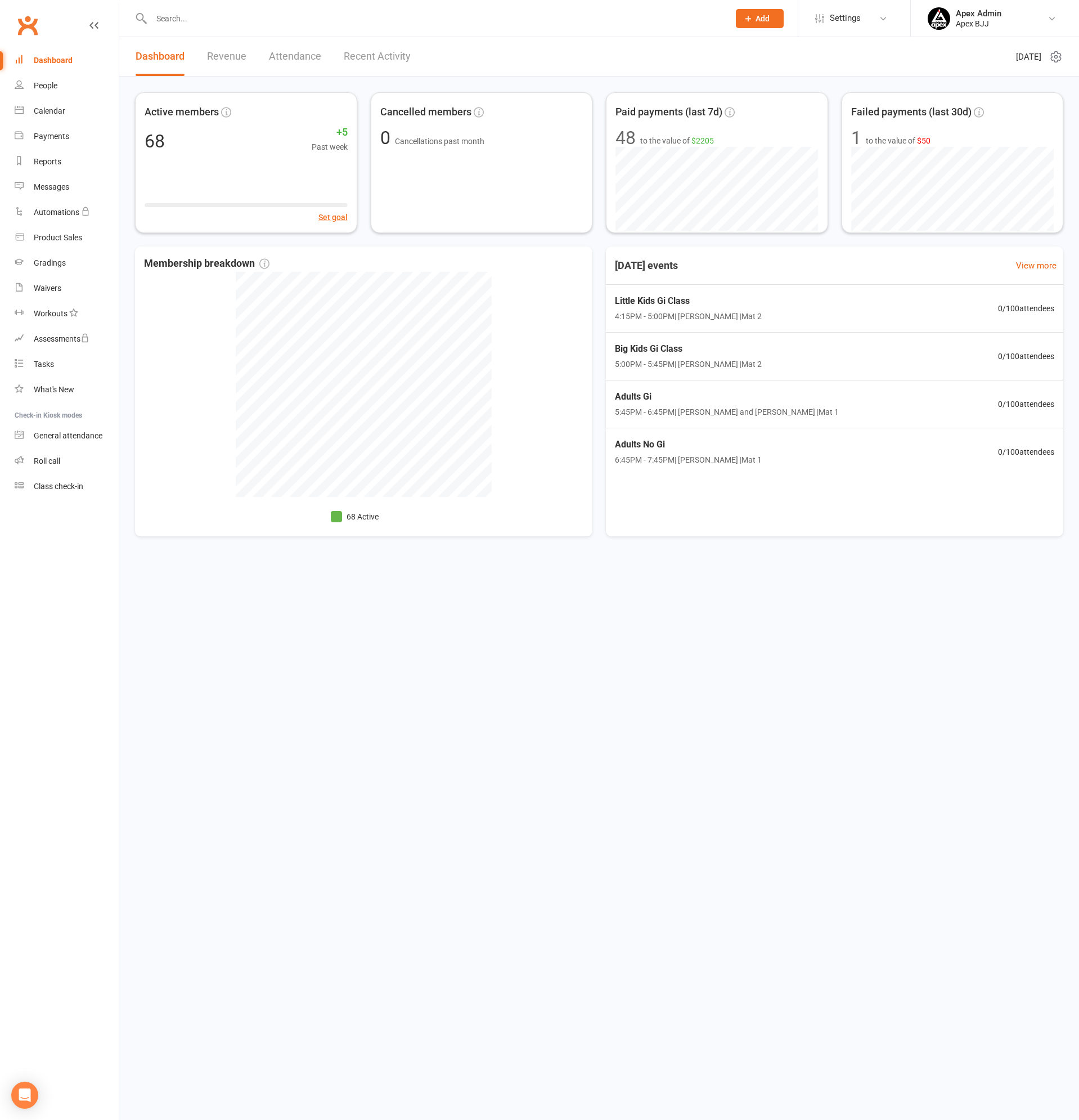
click at [195, 13] on input "text" at bounding box center [434, 19] width 573 height 16
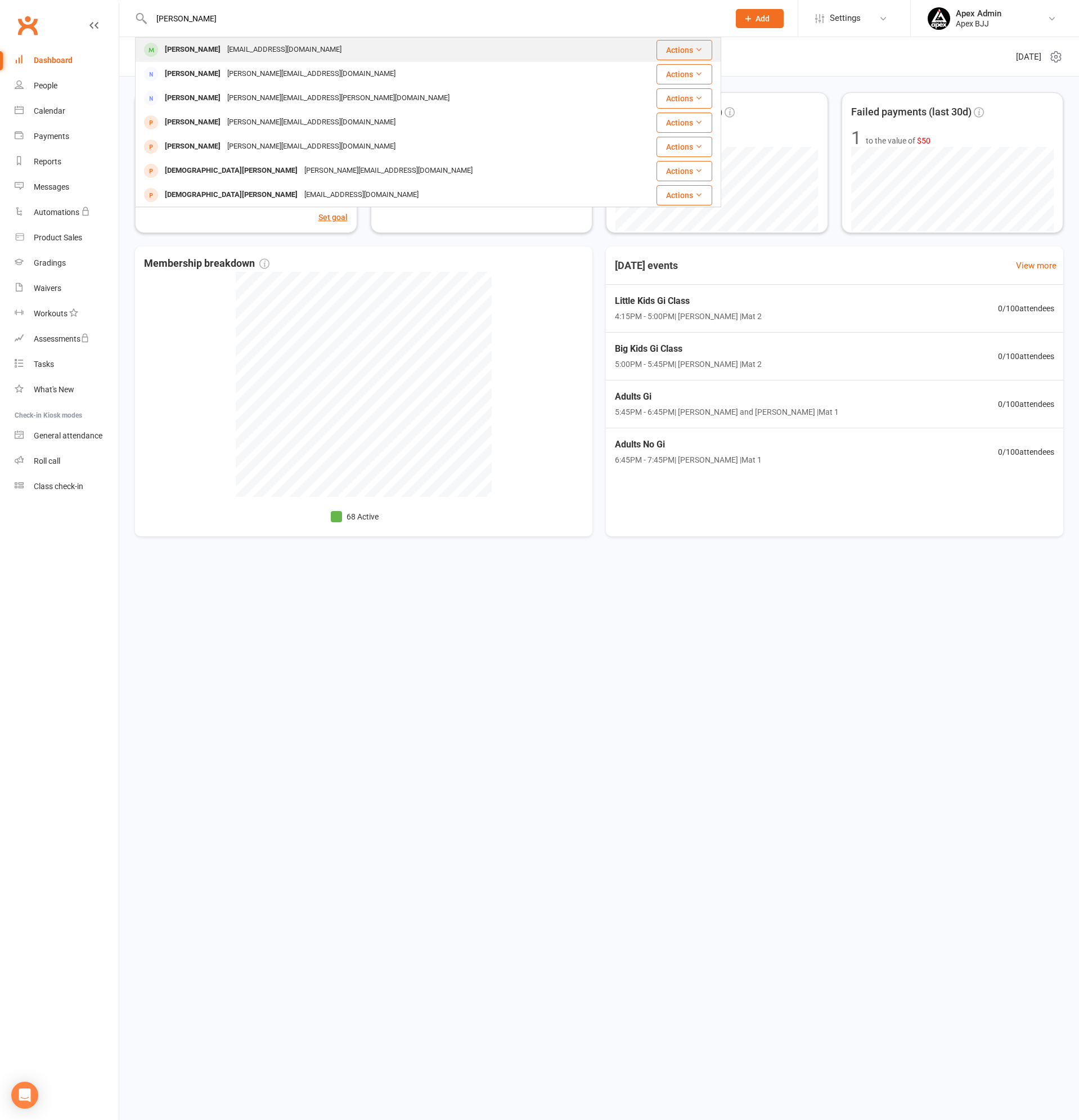
type input "[PERSON_NAME]"
click at [266, 46] on div "[EMAIL_ADDRESS][DOMAIN_NAME]" at bounding box center [284, 49] width 121 height 16
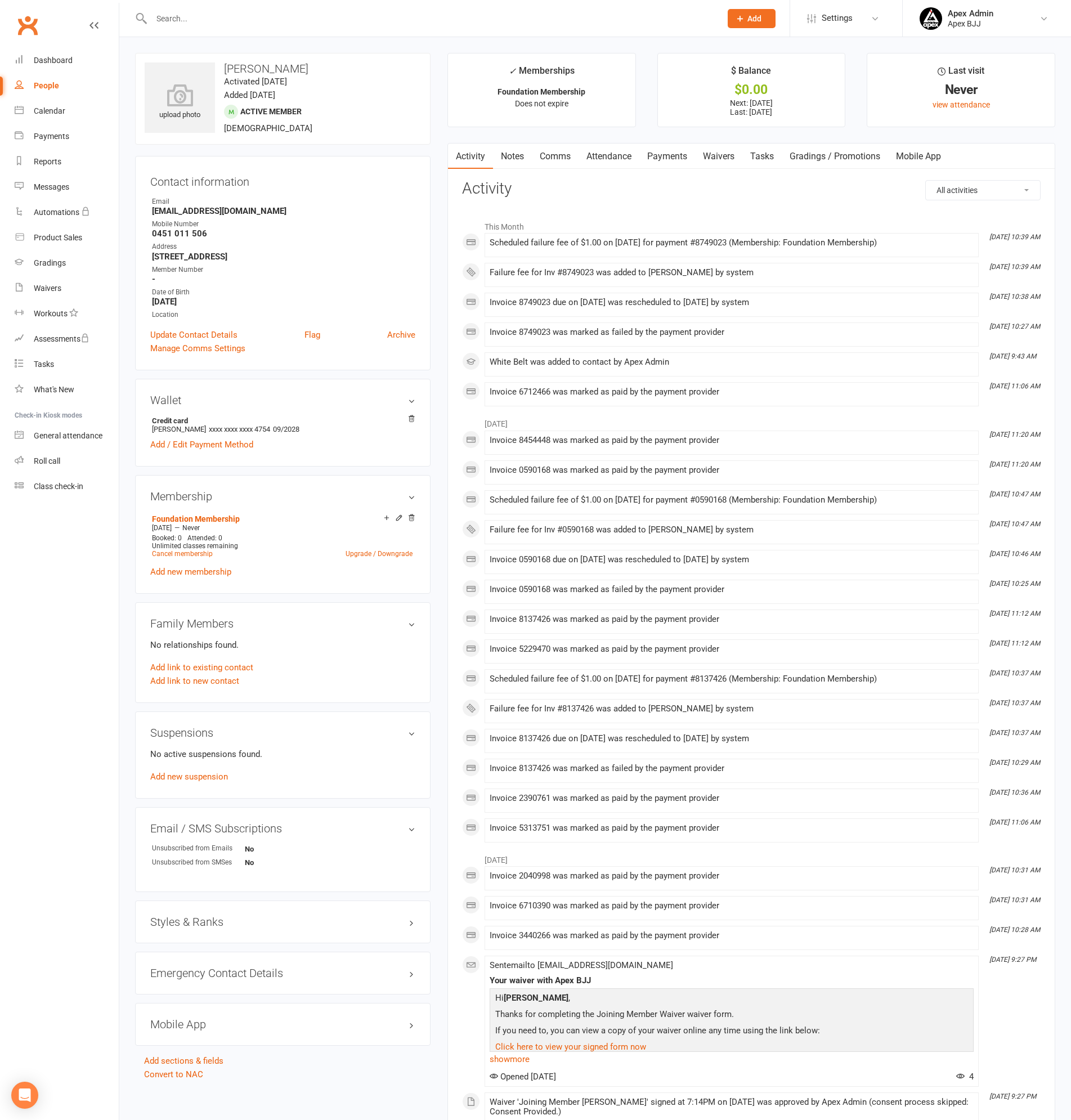
click at [682, 152] on link "Payments" at bounding box center [668, 156] width 56 height 26
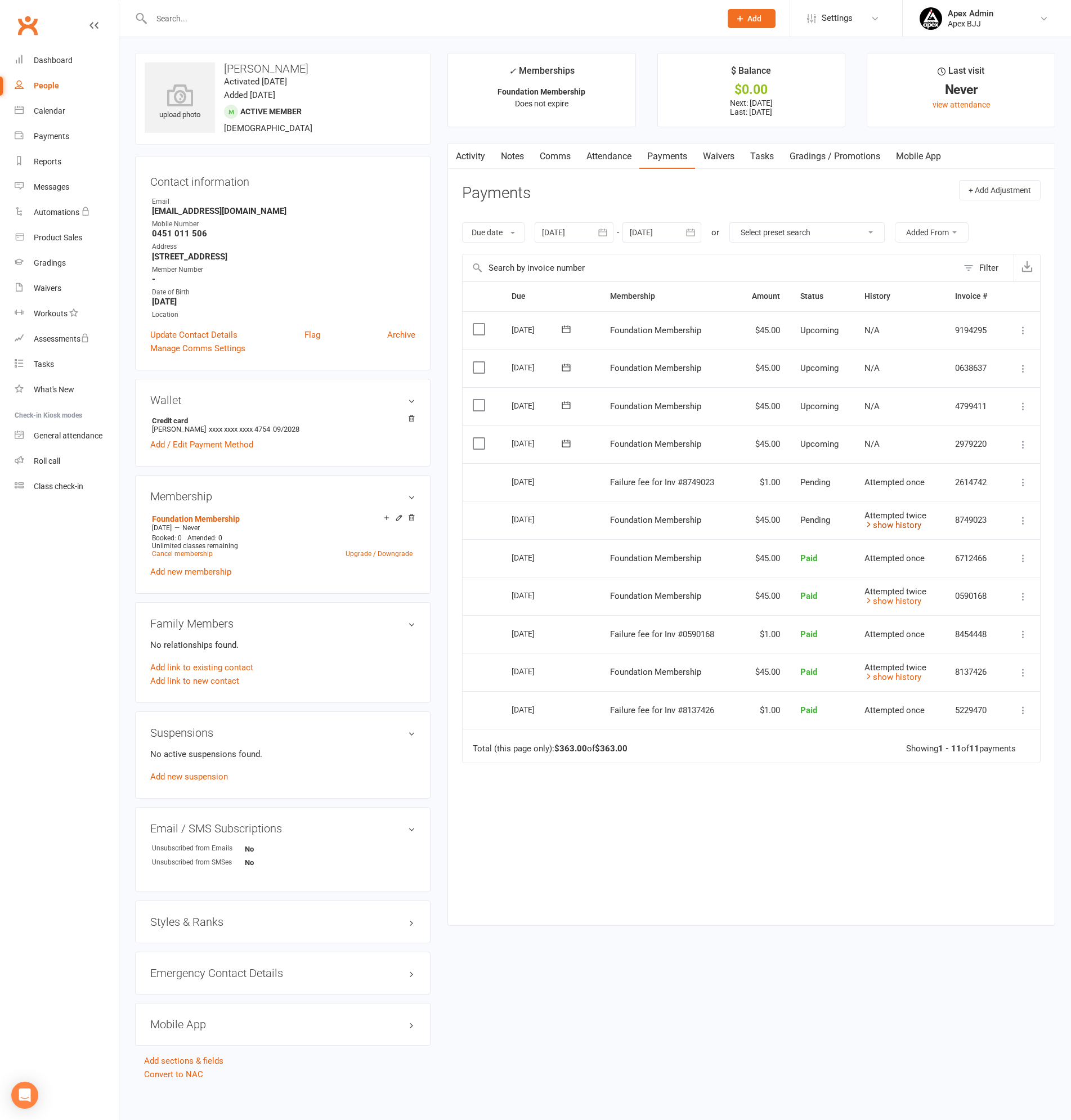
click at [907, 524] on link "show history" at bounding box center [893, 525] width 57 height 10
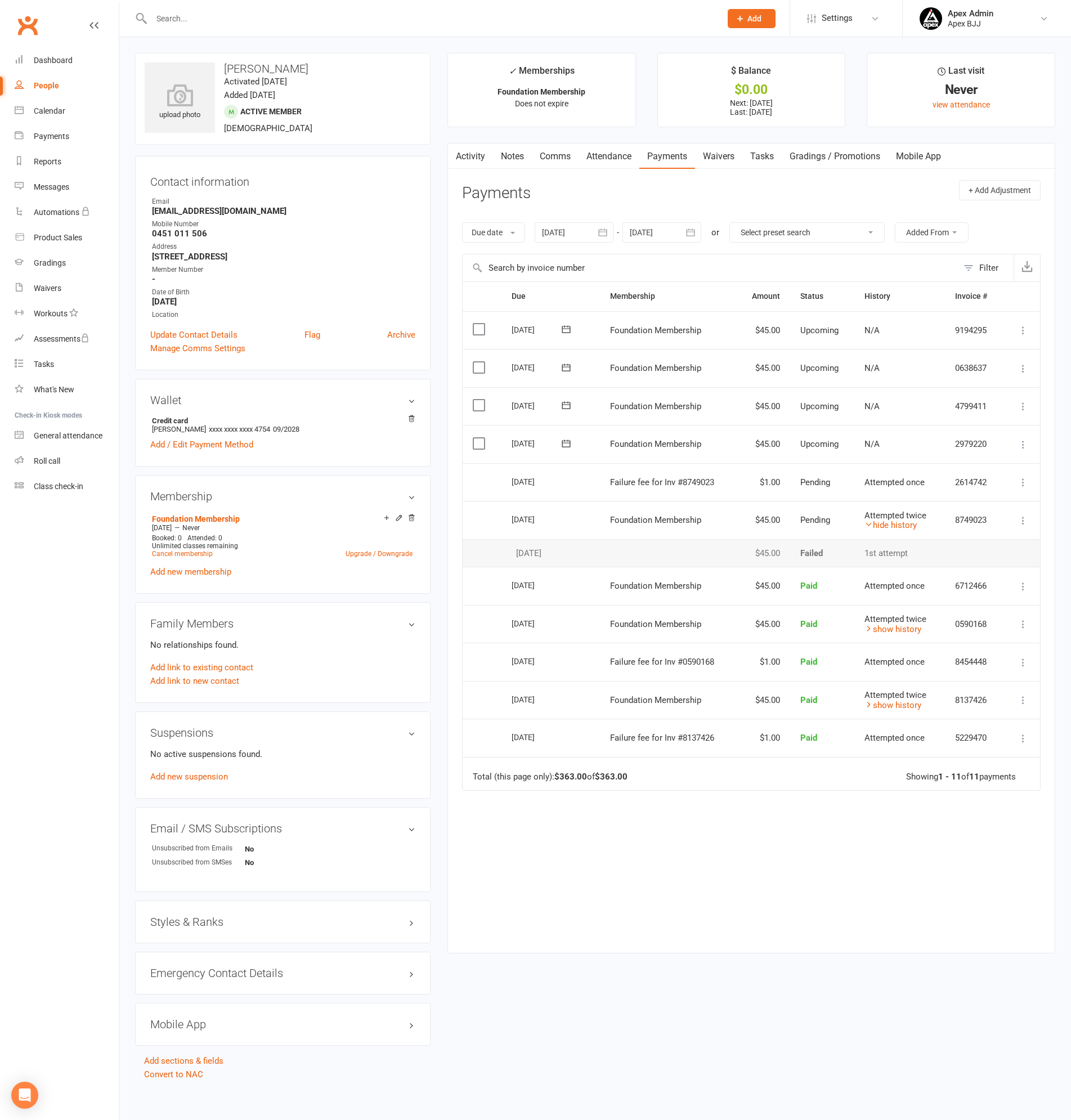
click at [1023, 518] on icon at bounding box center [1023, 520] width 11 height 11
click at [963, 538] on link "More Info" at bounding box center [974, 542] width 112 height 23
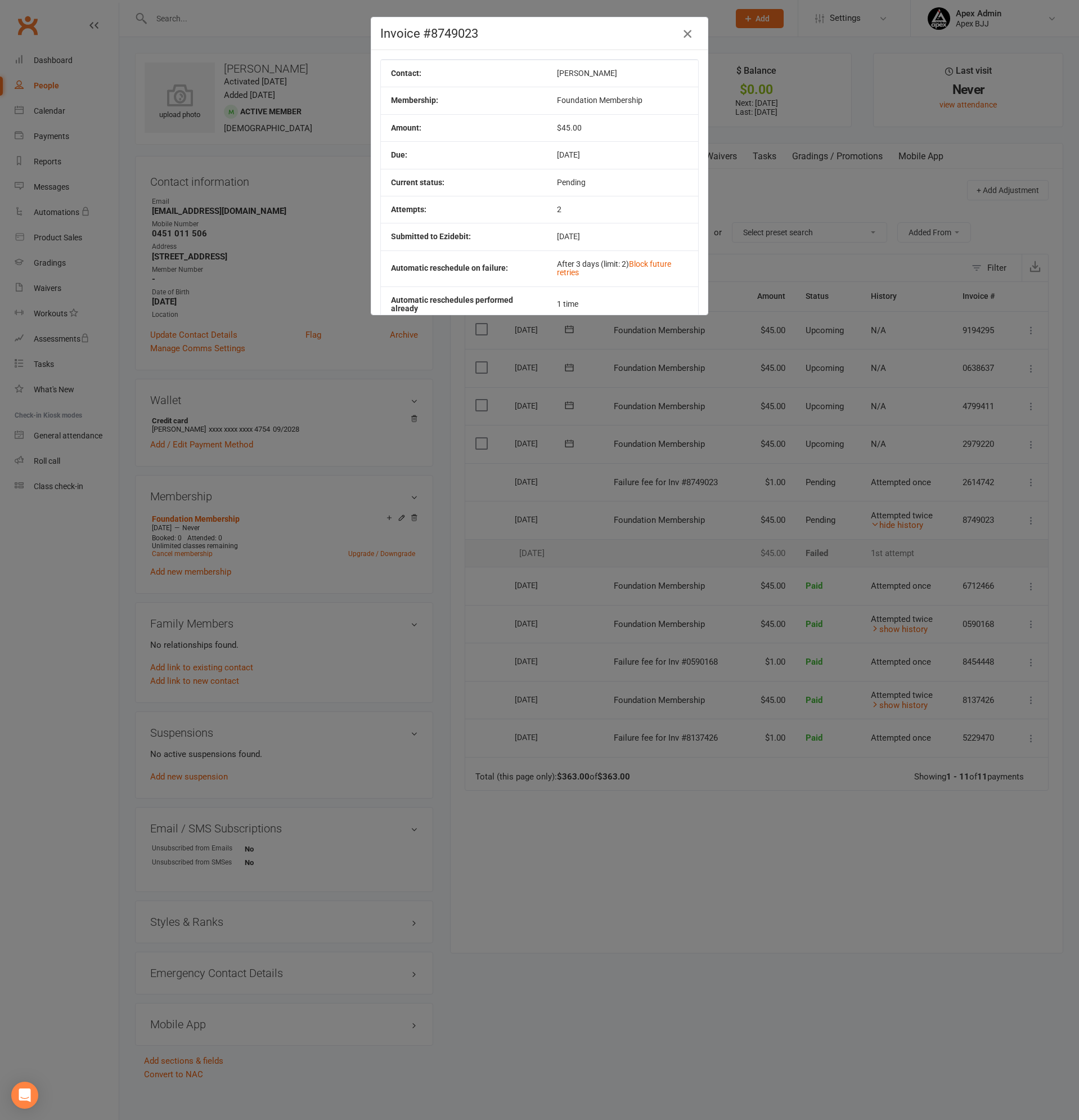
click at [687, 30] on icon "button" at bounding box center [688, 34] width 14 height 14
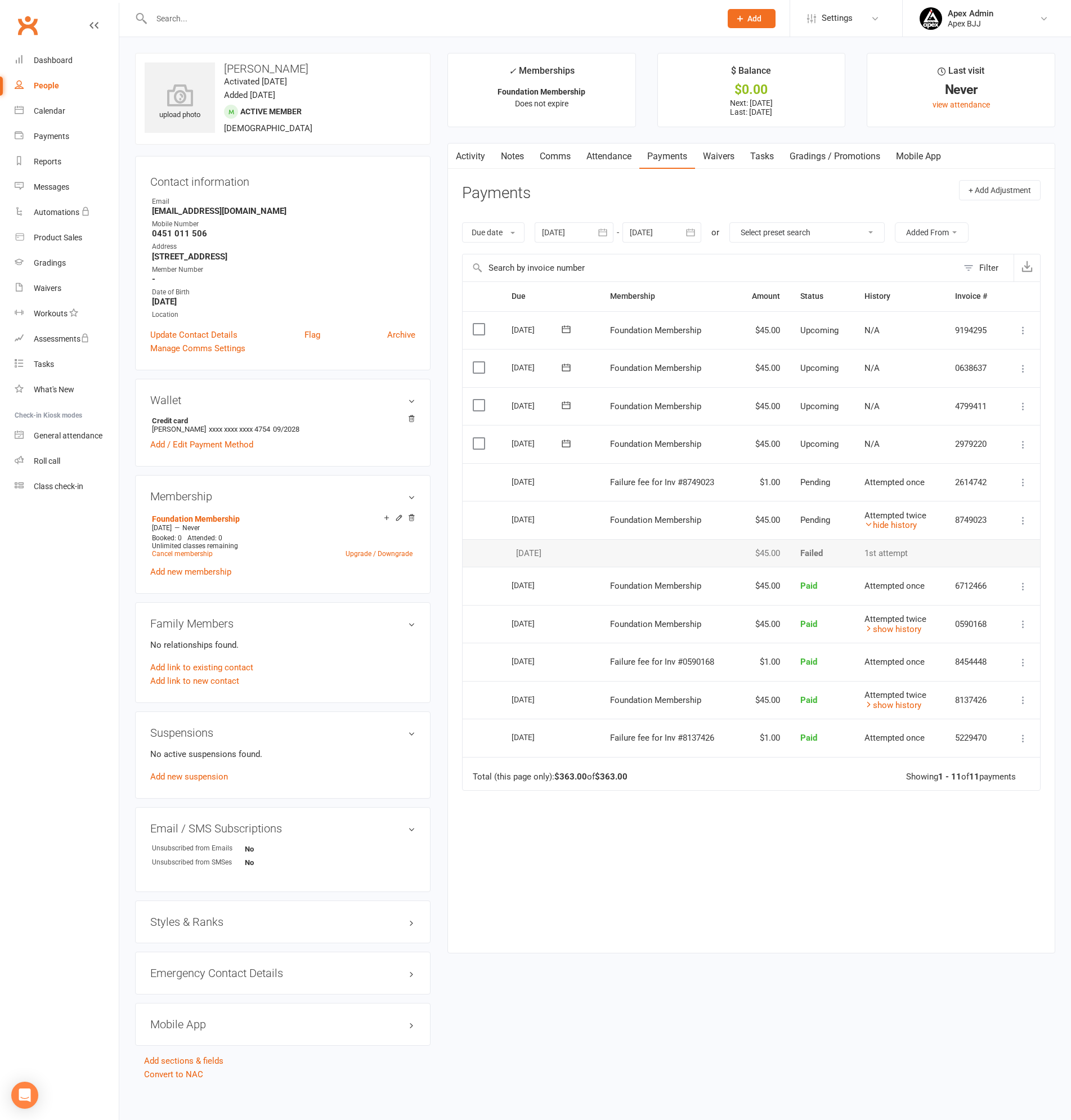
click at [42, 81] on div "People" at bounding box center [47, 86] width 25 height 9
select select "100"
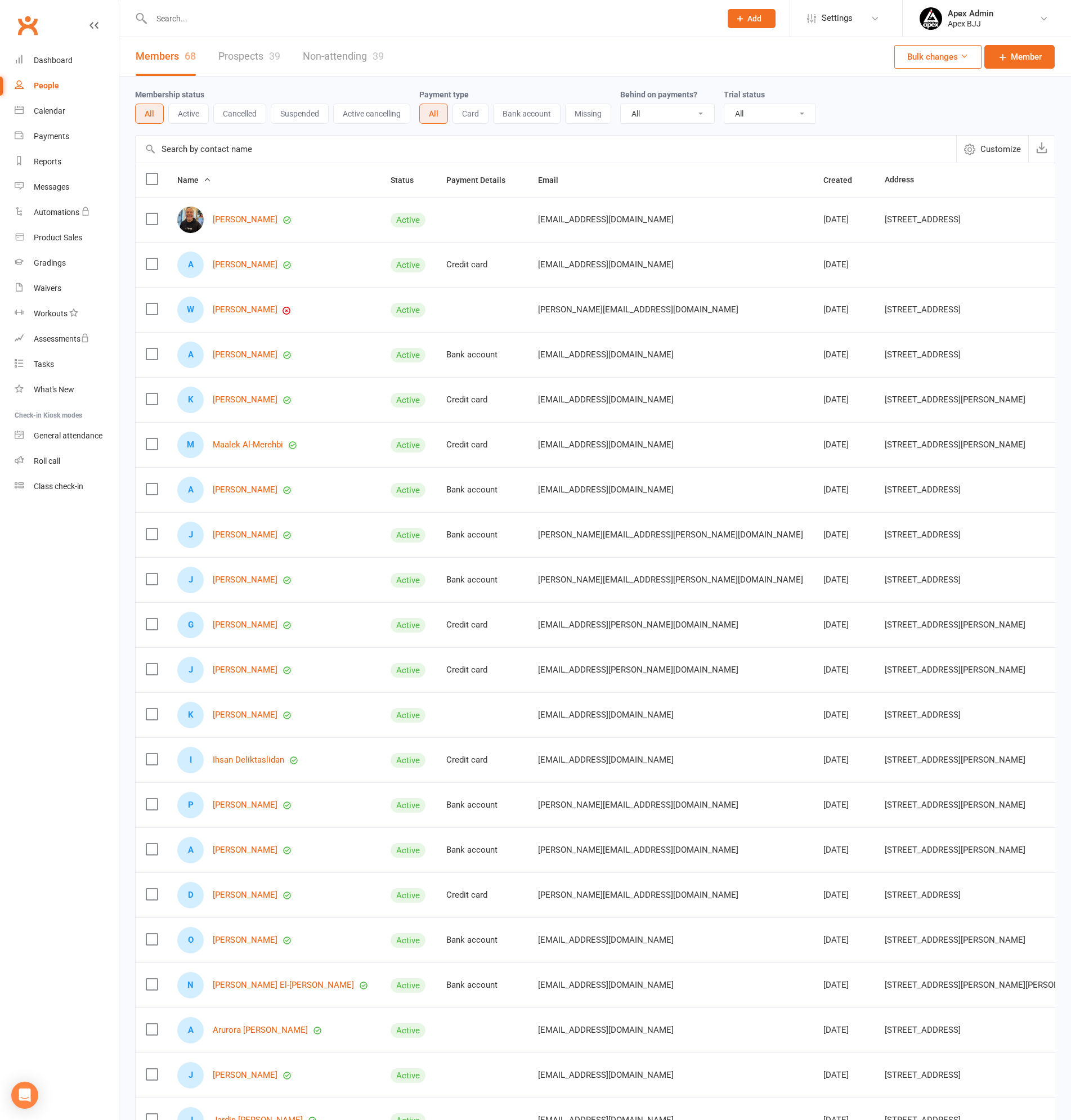
click at [240, 20] on input "text" at bounding box center [430, 19] width 565 height 16
type input "[PERSON_NAME]"
click at [246, 49] on div "[EMAIL_ADDRESS][DOMAIN_NAME]" at bounding box center [284, 49] width 121 height 16
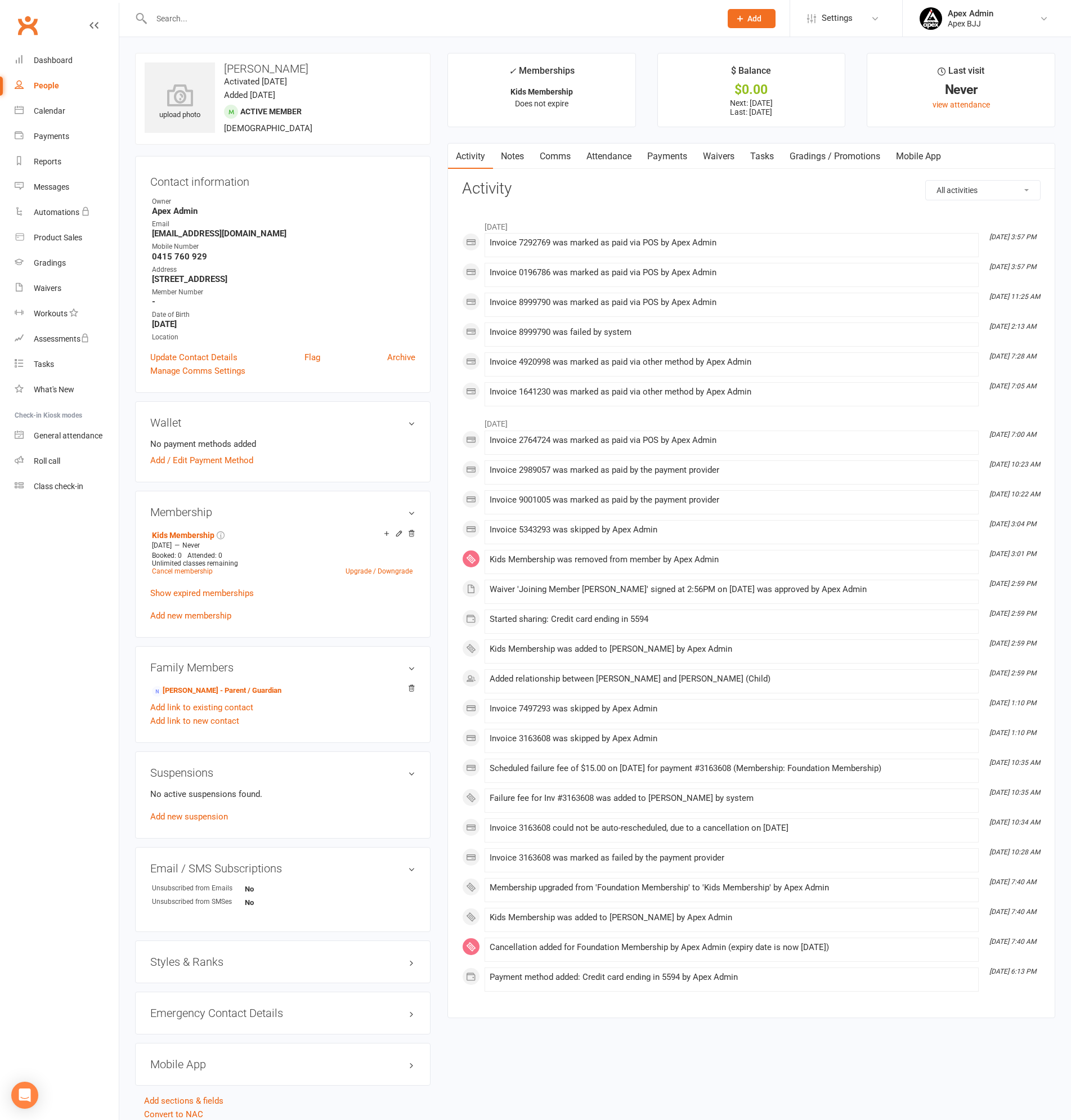
click at [679, 157] on link "Payments" at bounding box center [668, 156] width 56 height 26
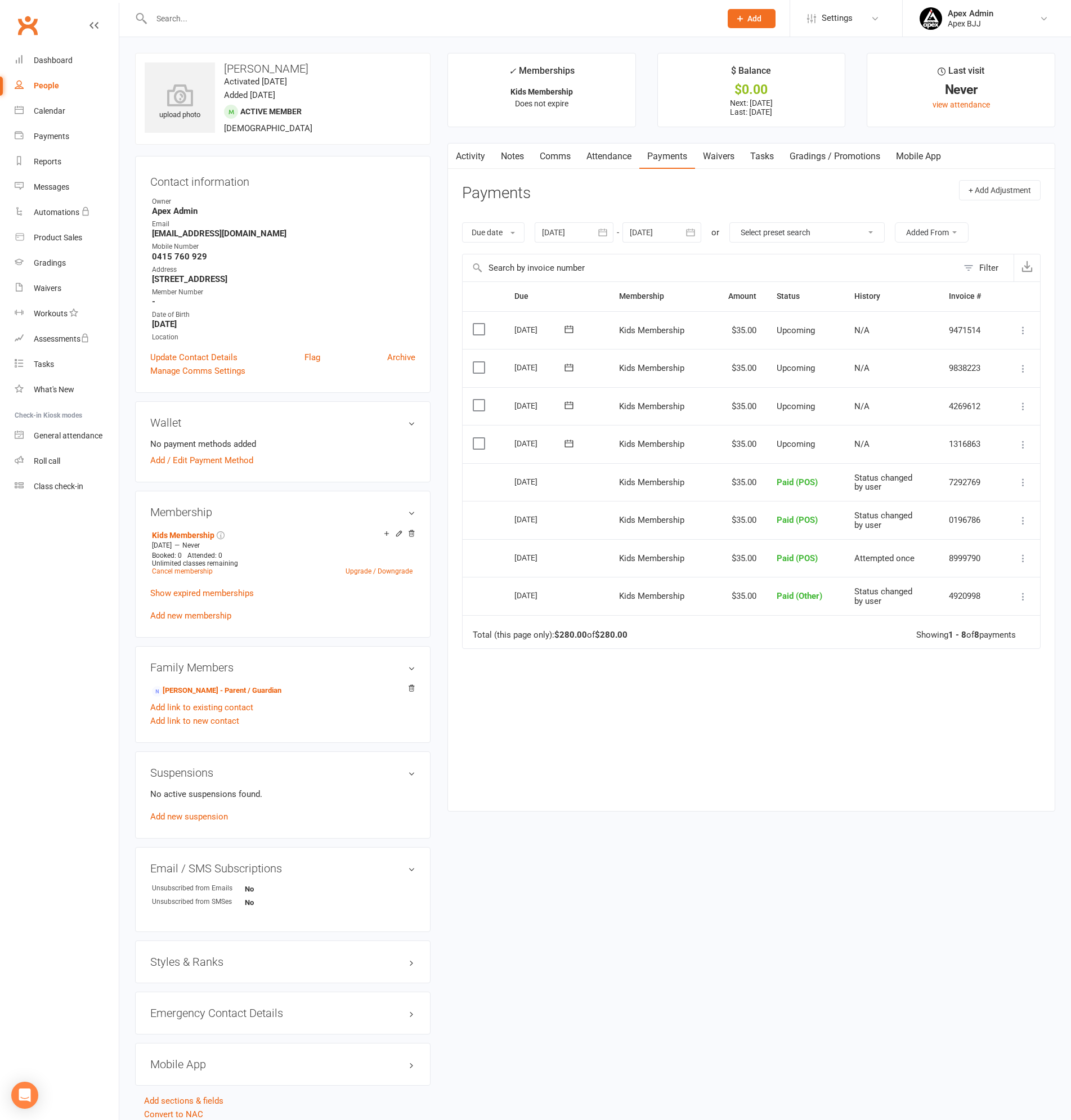
click at [1023, 442] on icon at bounding box center [1023, 444] width 11 height 11
click at [954, 489] on link "Mark as Paid (POS)" at bounding box center [963, 489] width 133 height 23
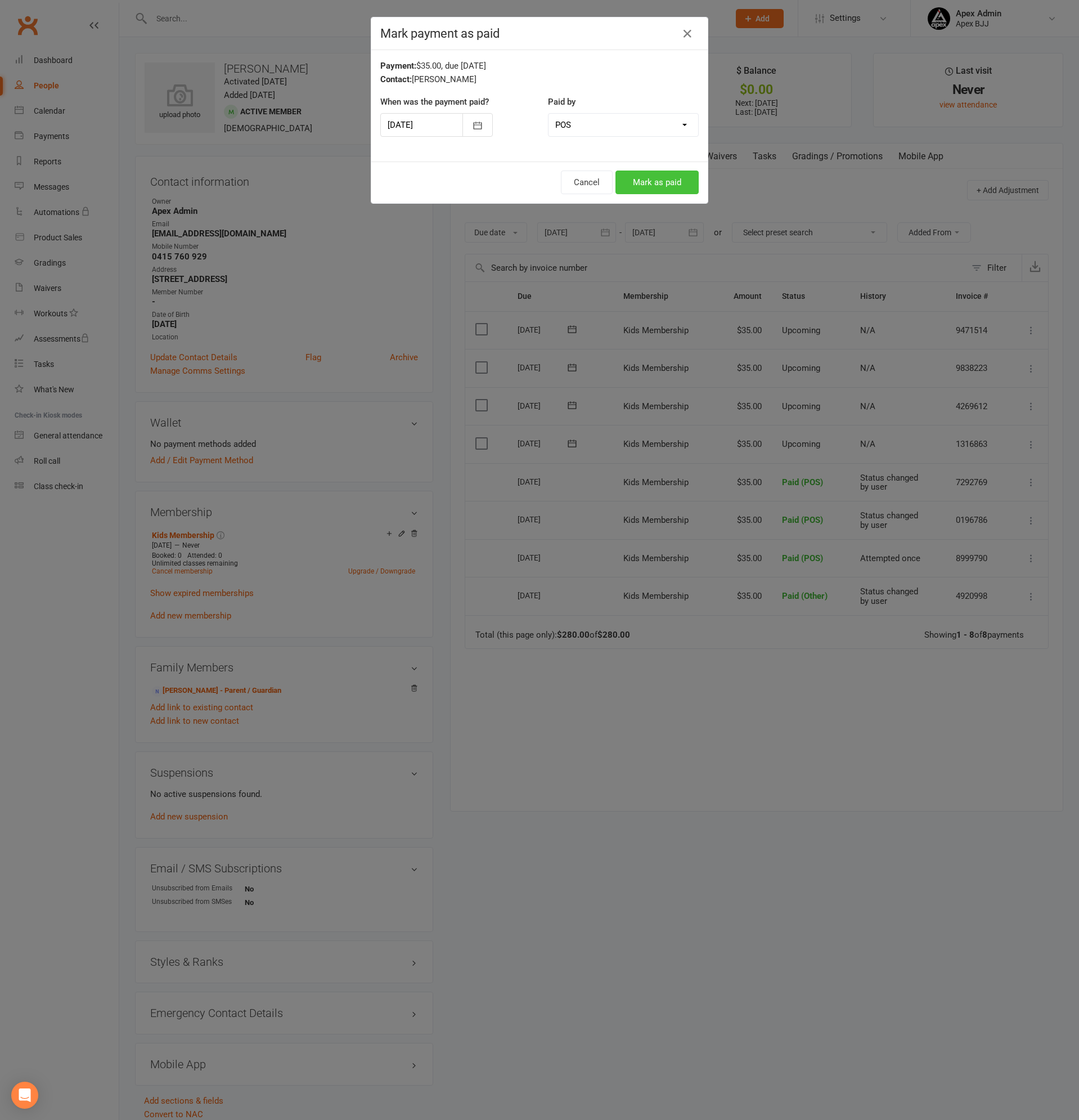
click at [650, 179] on button "Mark as paid" at bounding box center [657, 182] width 83 height 24
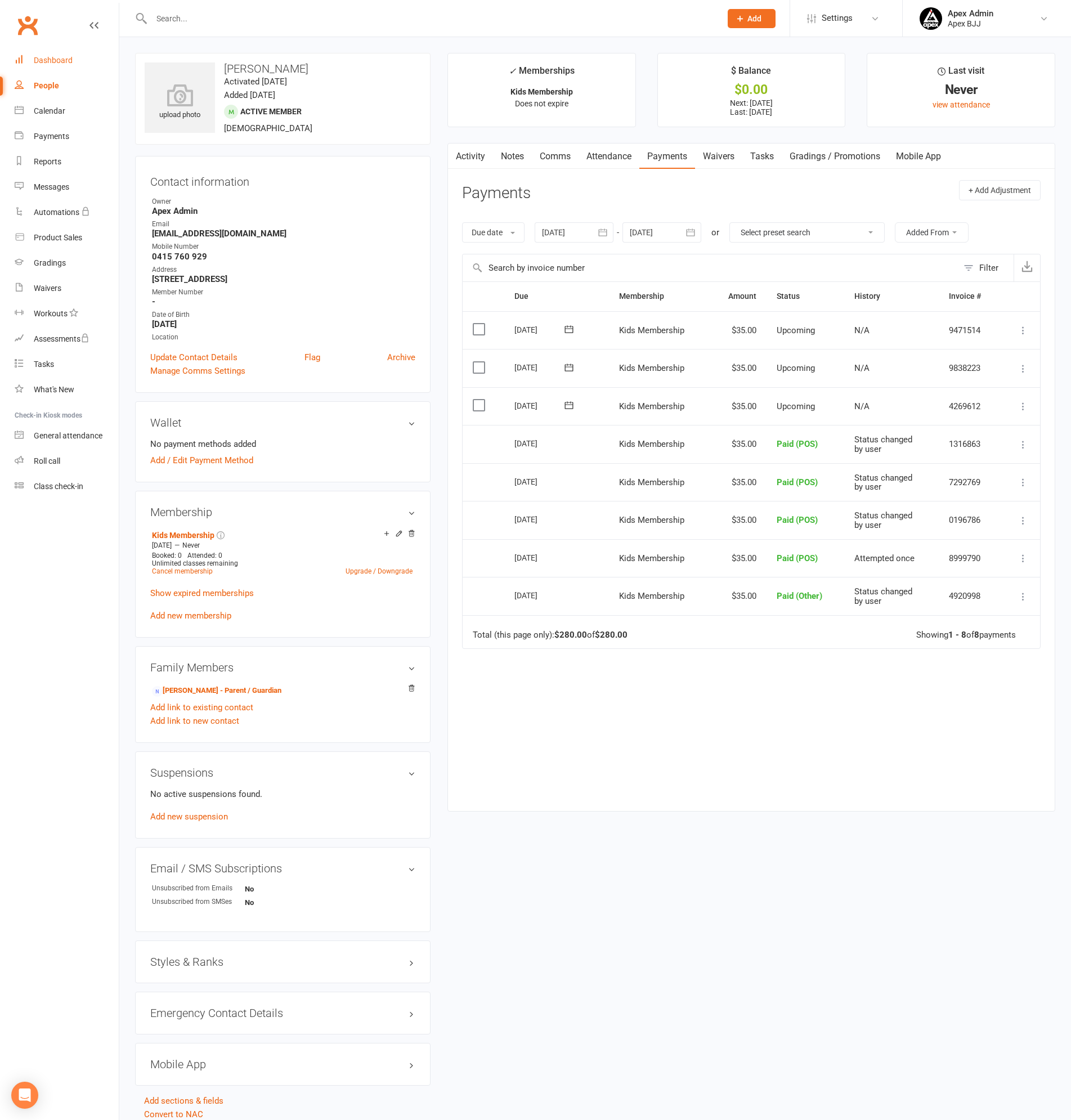
click at [58, 61] on div "Dashboard" at bounding box center [53, 60] width 39 height 9
